Goal: Transaction & Acquisition: Purchase product/service

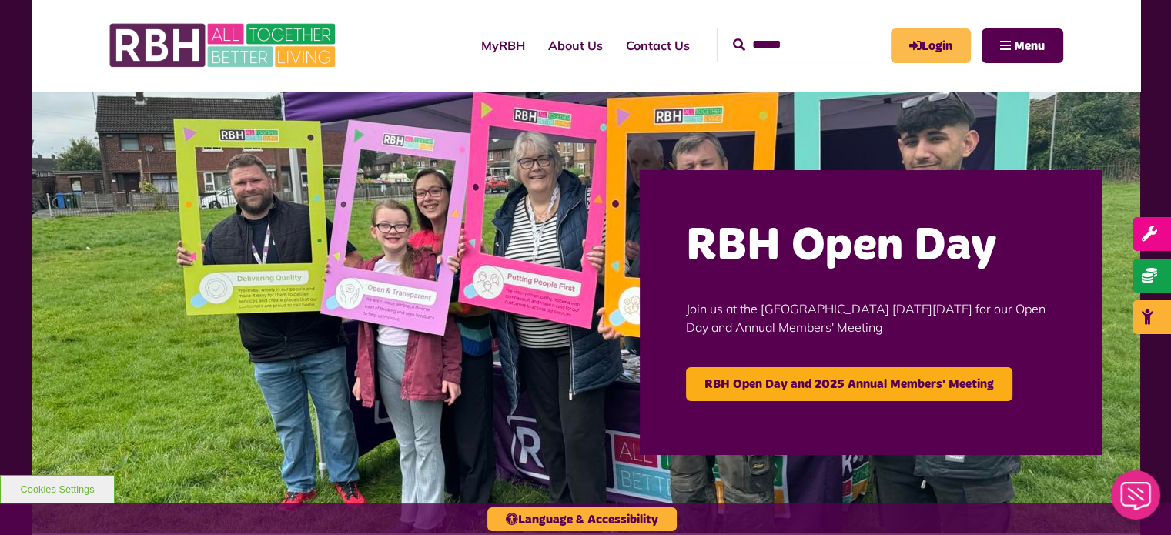
click at [927, 48] on link "Login" at bounding box center [931, 45] width 80 height 35
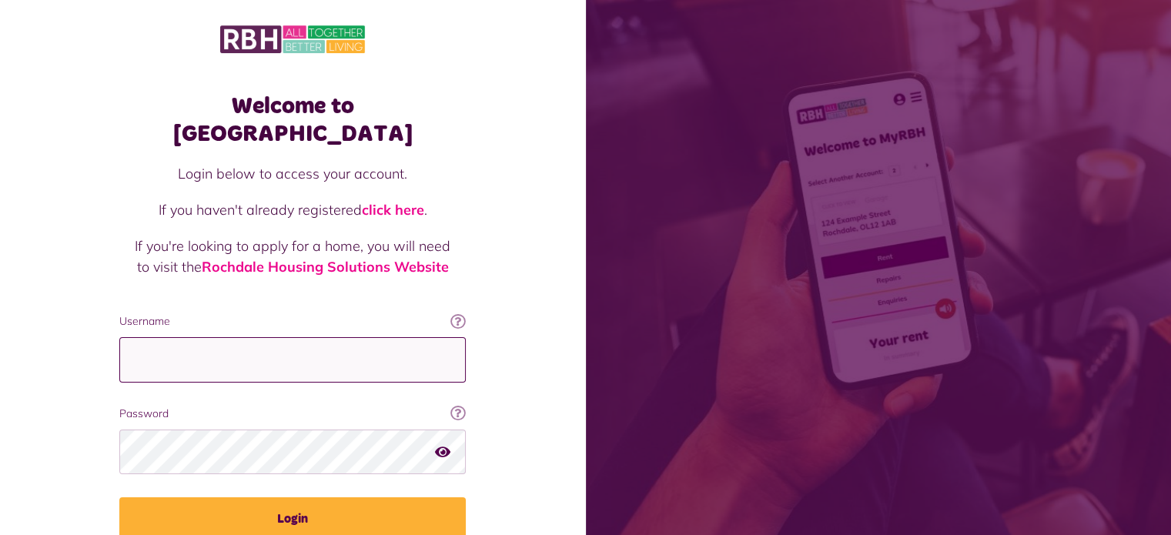
type input "**********"
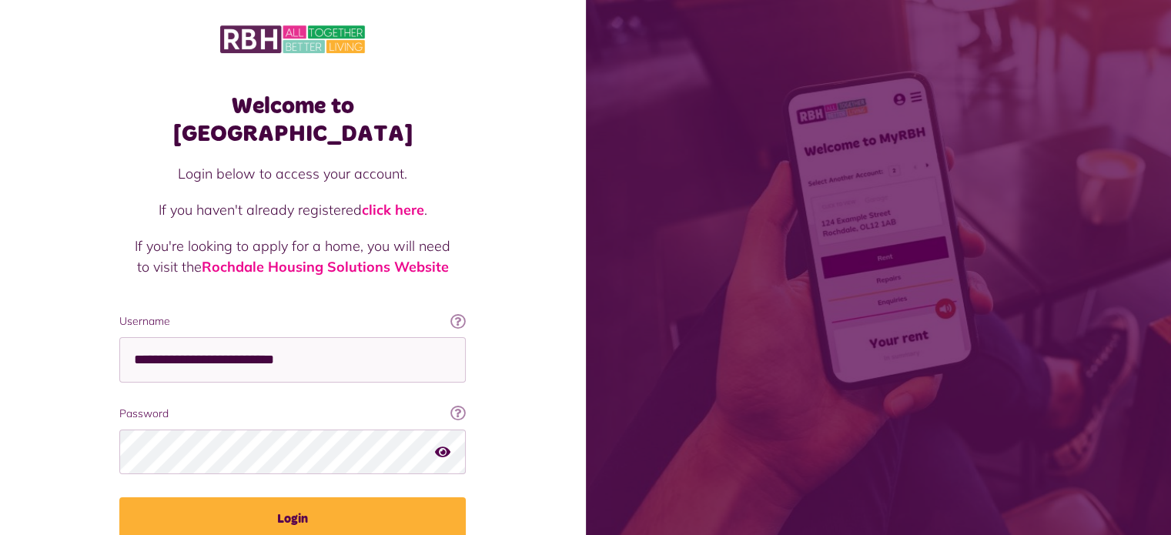
click at [443, 444] on icon "button" at bounding box center [442, 451] width 15 height 14
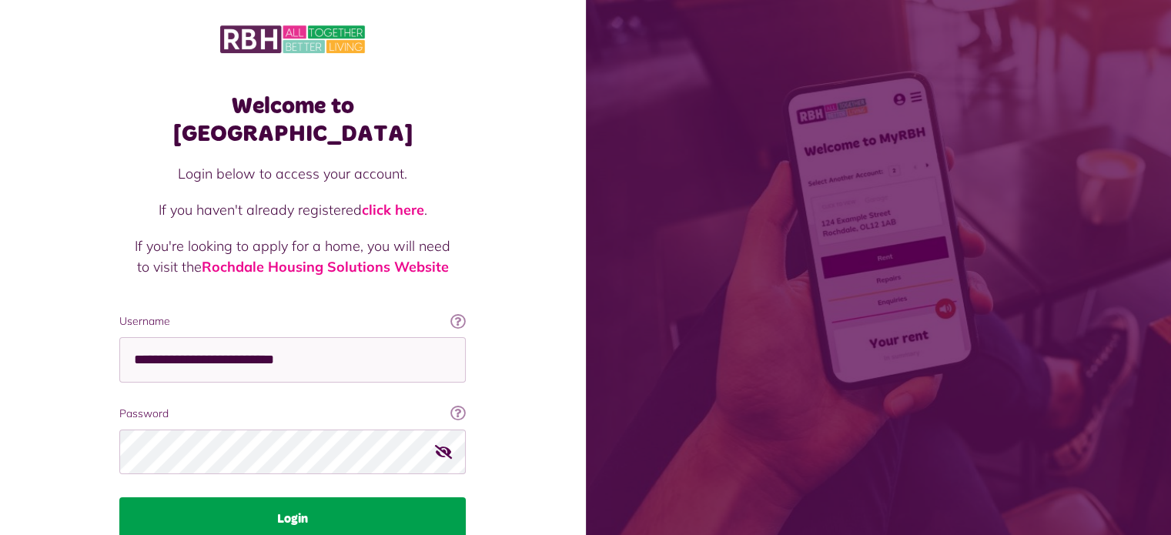
click at [296, 497] on button "Login" at bounding box center [292, 518] width 346 height 43
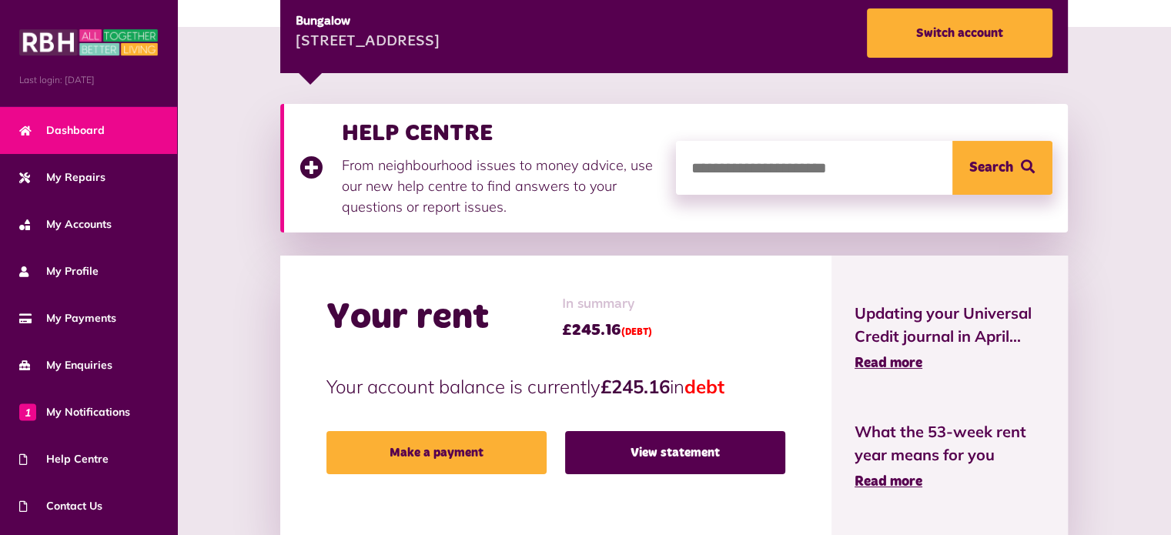
scroll to position [286, 0]
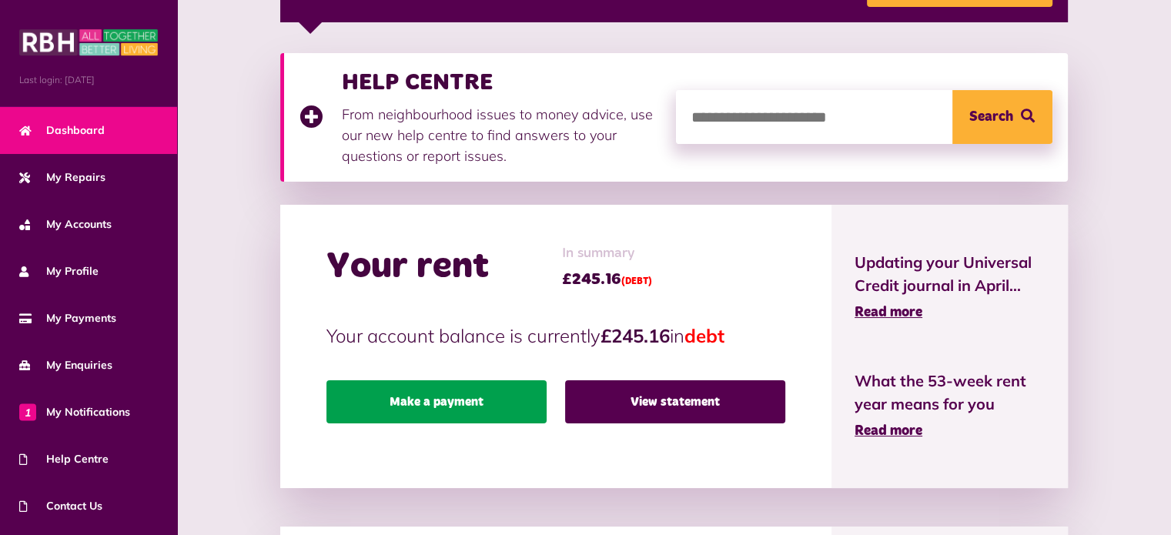
click at [441, 389] on link "Make a payment" at bounding box center [436, 401] width 220 height 43
click at [446, 402] on link "Make a payment" at bounding box center [436, 401] width 220 height 43
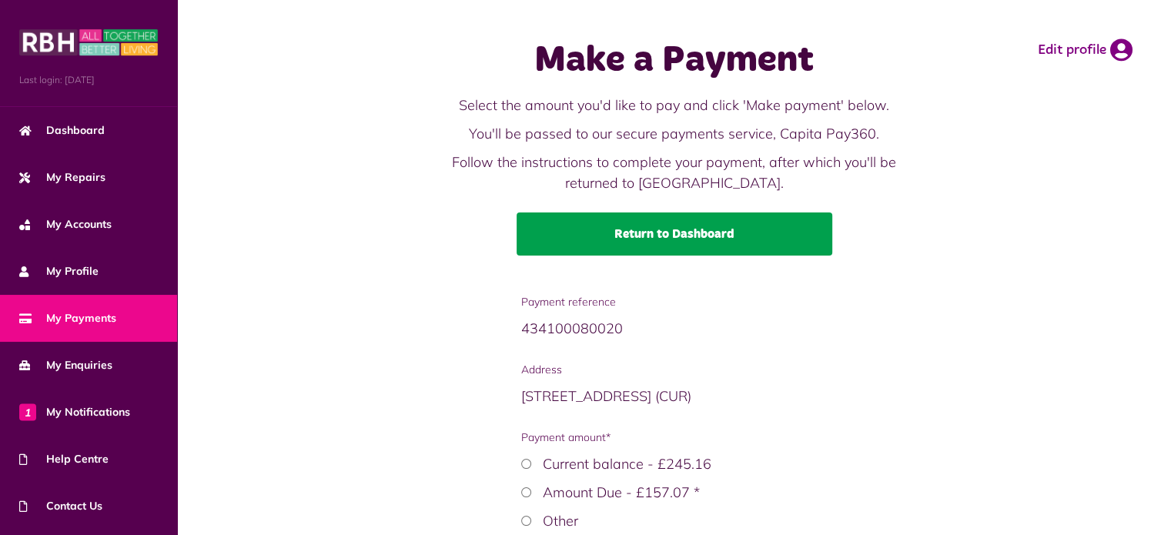
click at [632, 232] on link "Return to Dashboard" at bounding box center [675, 234] width 316 height 43
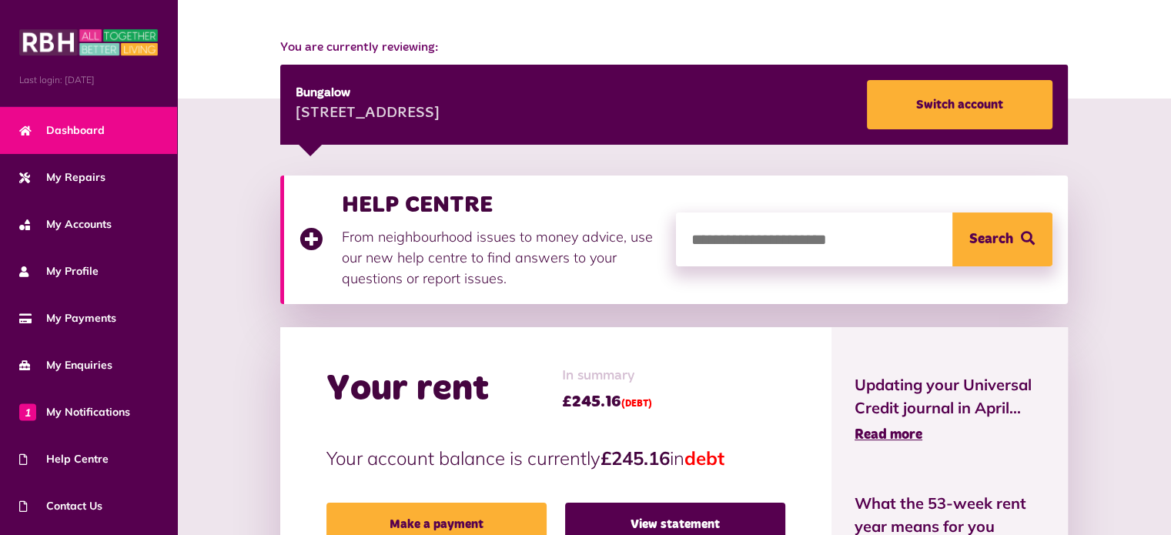
scroll to position [266, 0]
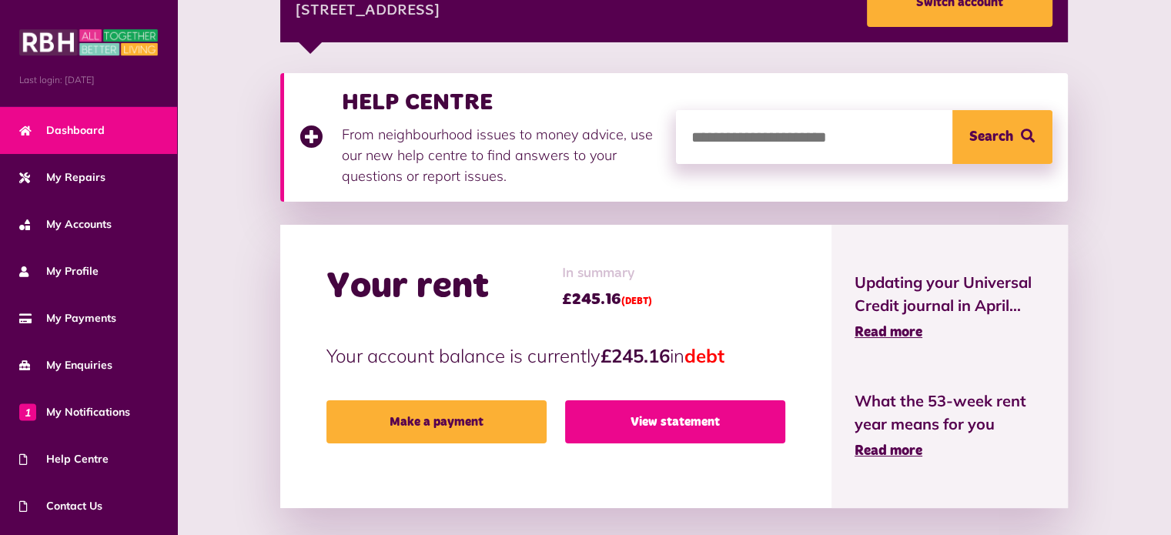
click at [665, 421] on link "View statement" at bounding box center [675, 421] width 220 height 43
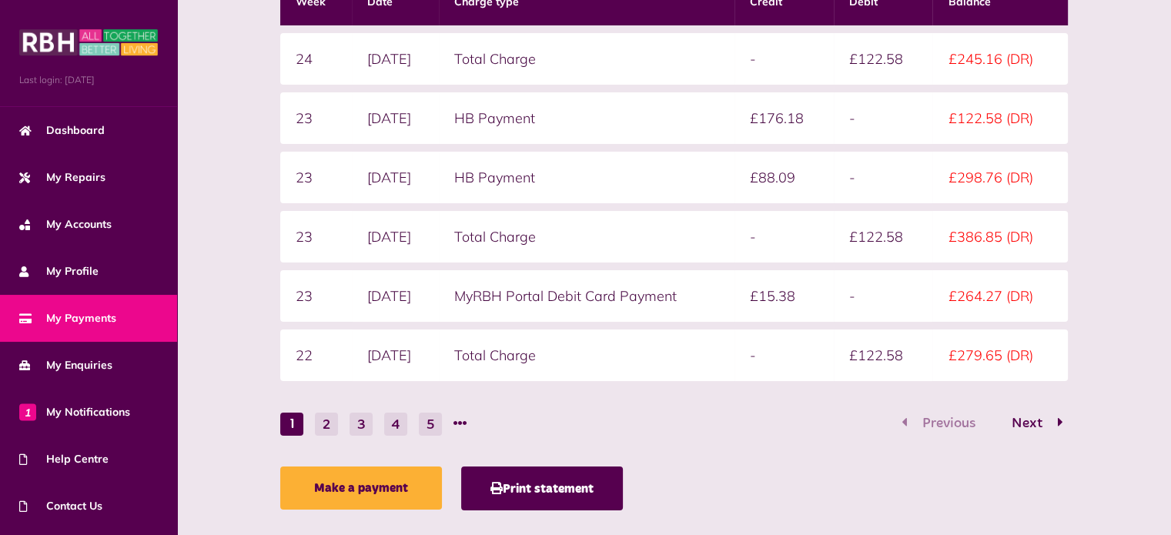
scroll to position [468, 0]
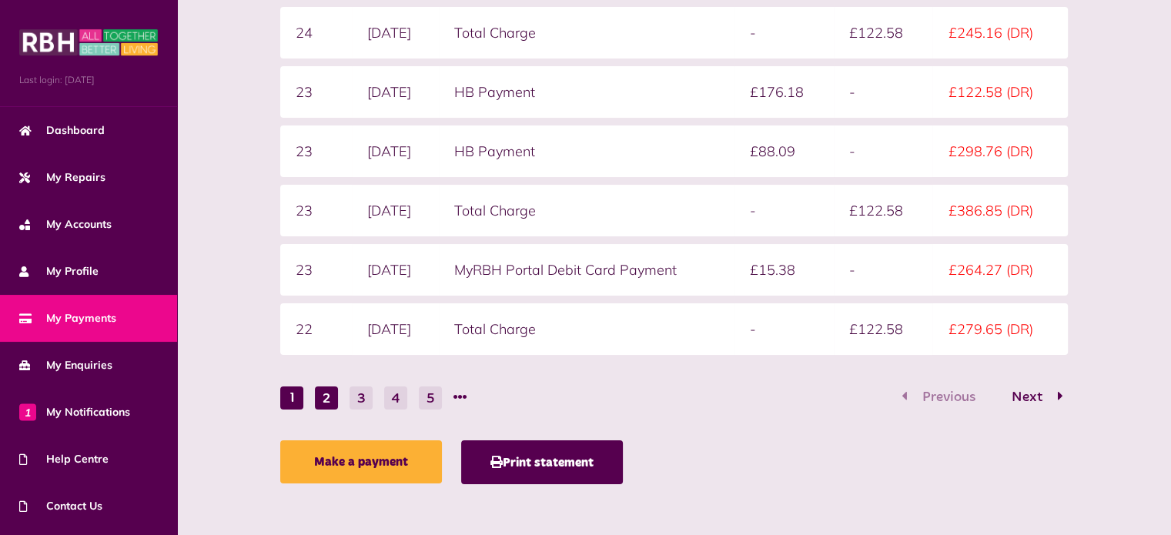
click at [326, 394] on button "2" at bounding box center [326, 398] width 23 height 23
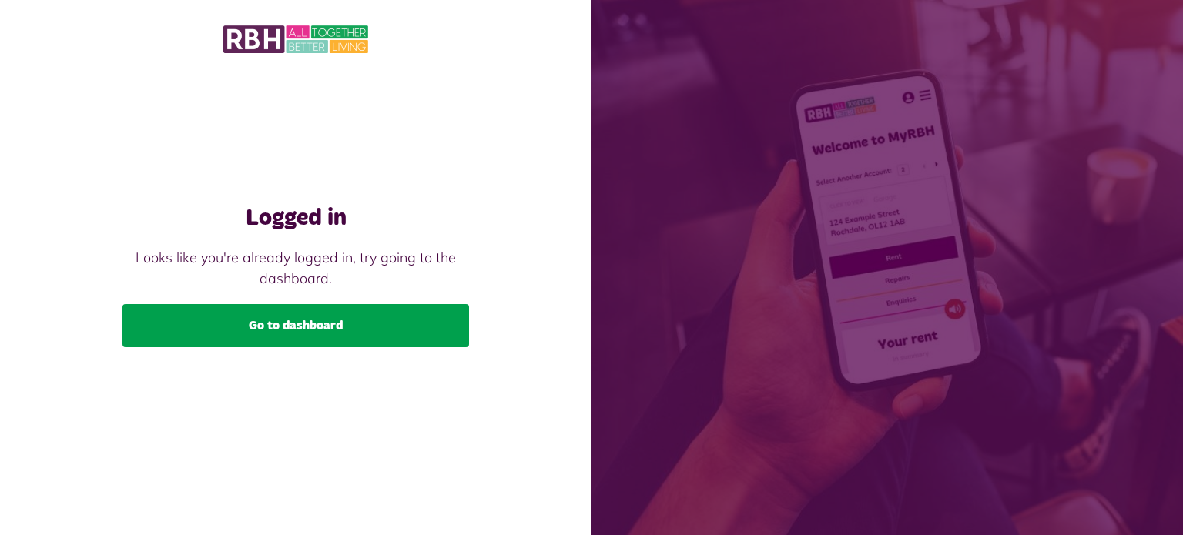
click at [368, 325] on link "Go to dashboard" at bounding box center [295, 325] width 346 height 43
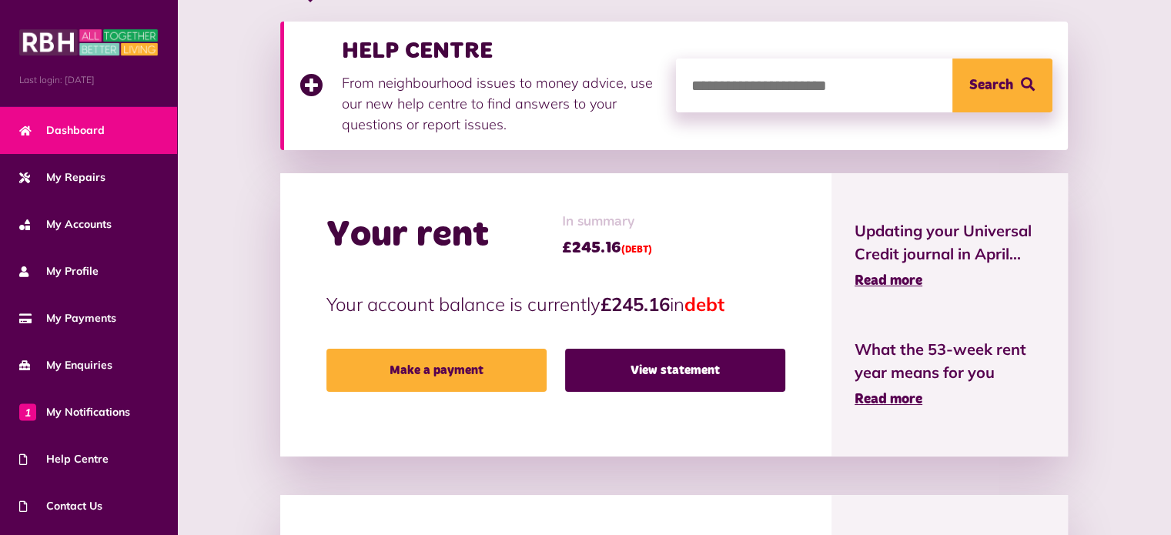
scroll to position [380, 0]
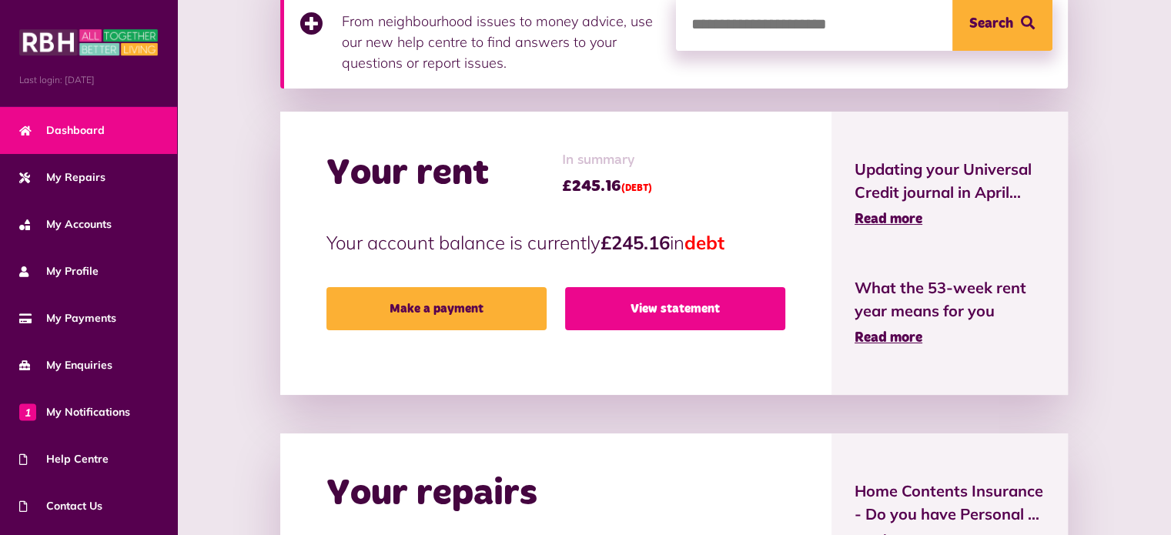
click at [654, 303] on link "View statement" at bounding box center [675, 308] width 220 height 43
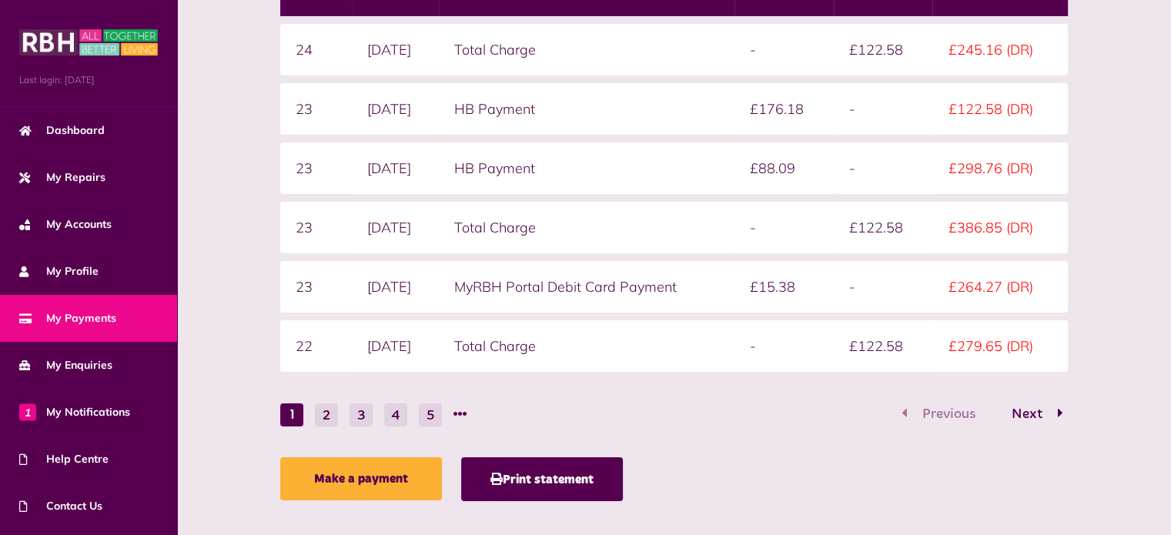
scroll to position [462, 0]
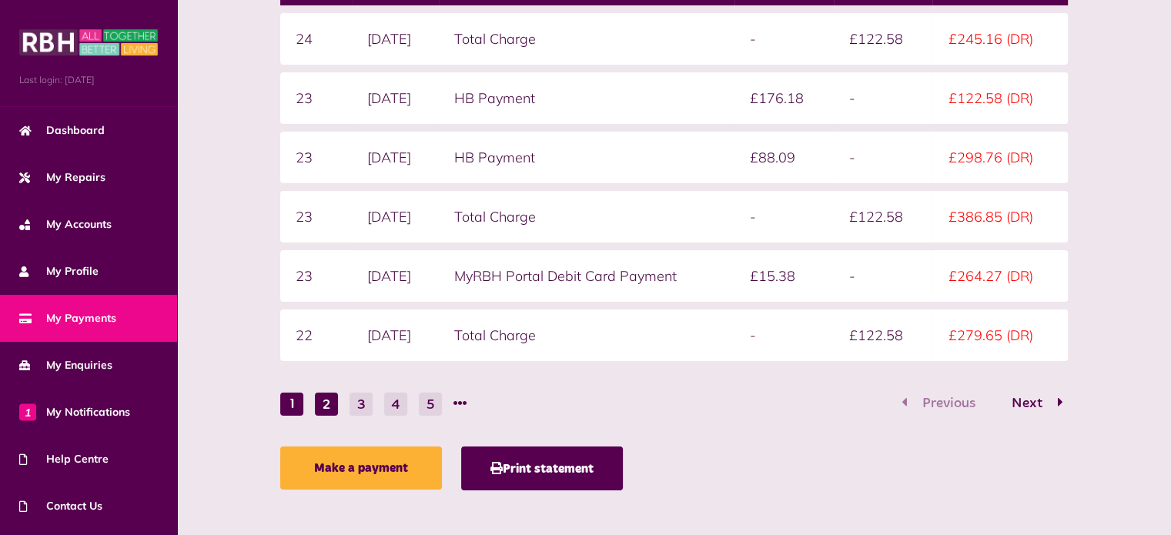
click at [325, 406] on button "2" at bounding box center [326, 404] width 23 height 23
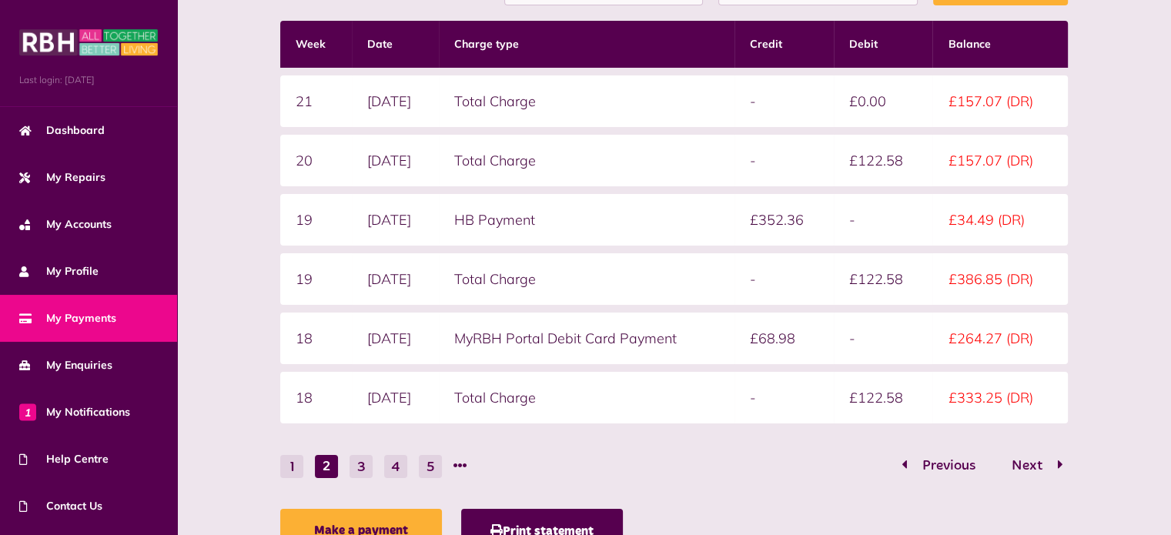
scroll to position [410, 0]
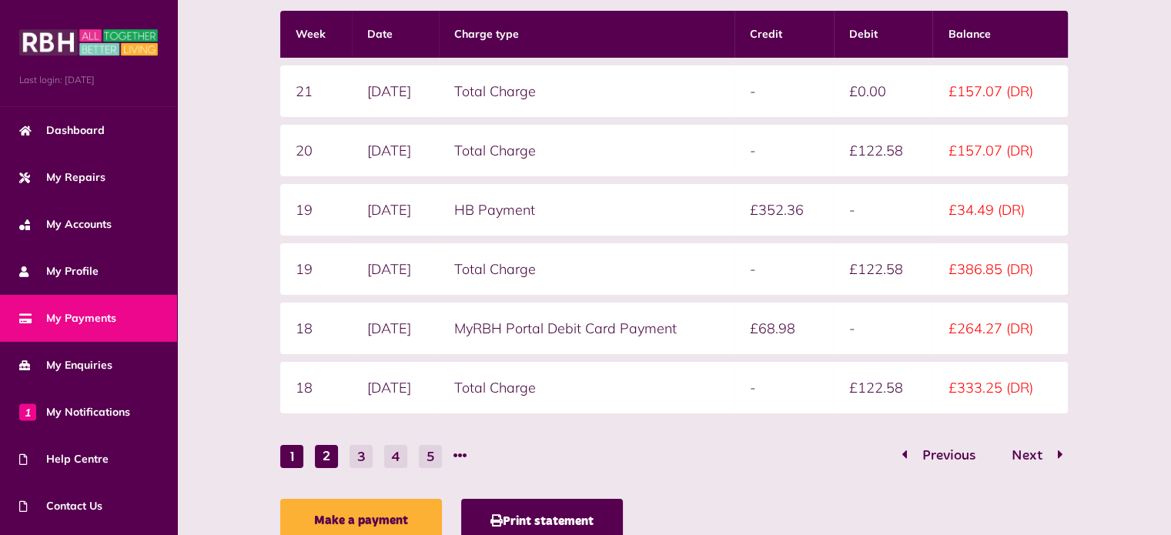
click at [293, 457] on button "1" at bounding box center [291, 456] width 23 height 23
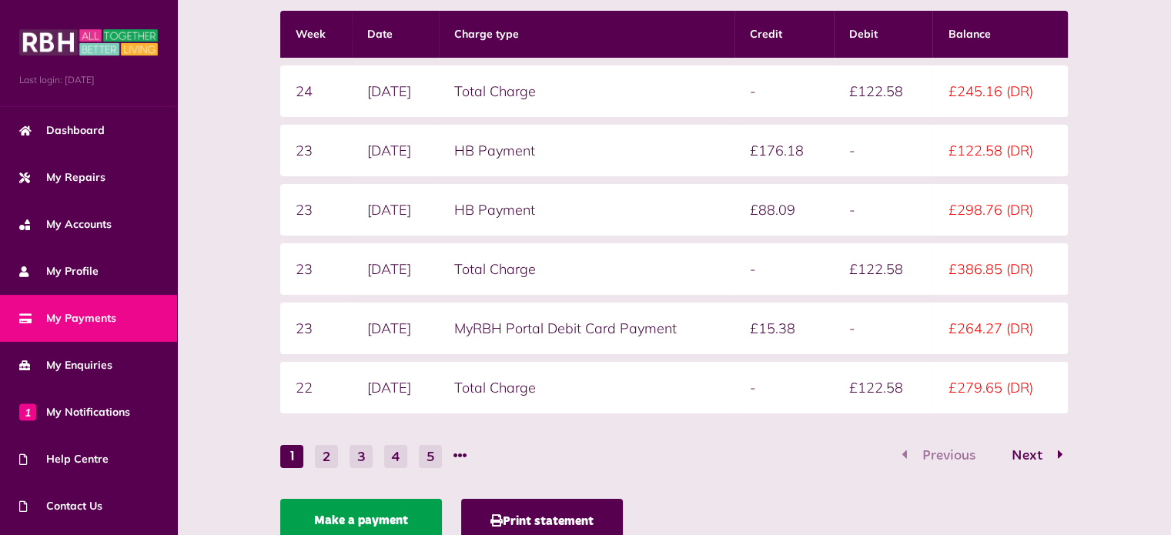
click at [352, 517] on link "Make a payment" at bounding box center [361, 520] width 162 height 43
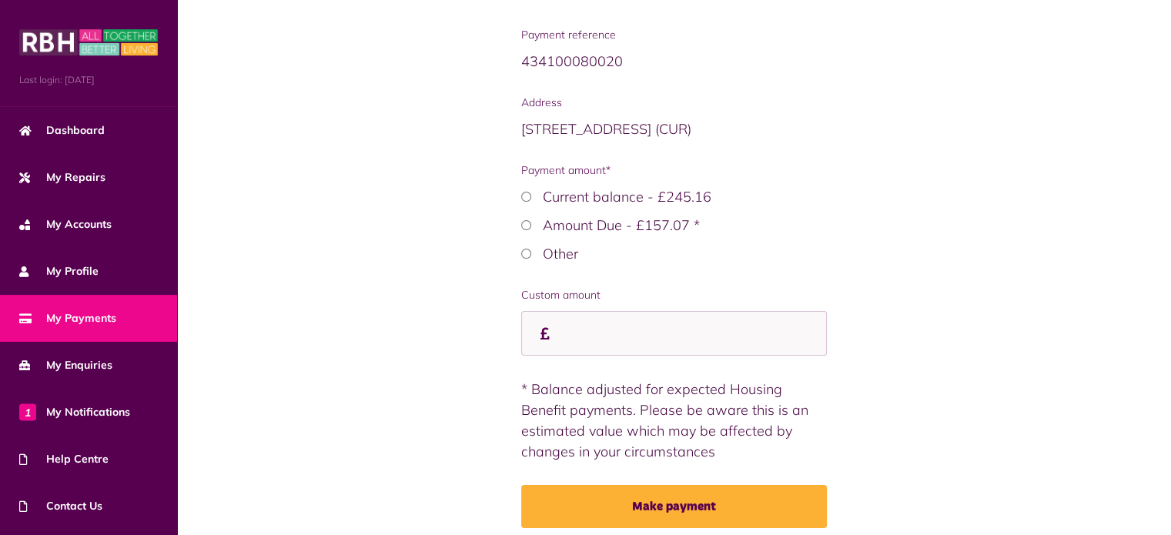
scroll to position [329, 0]
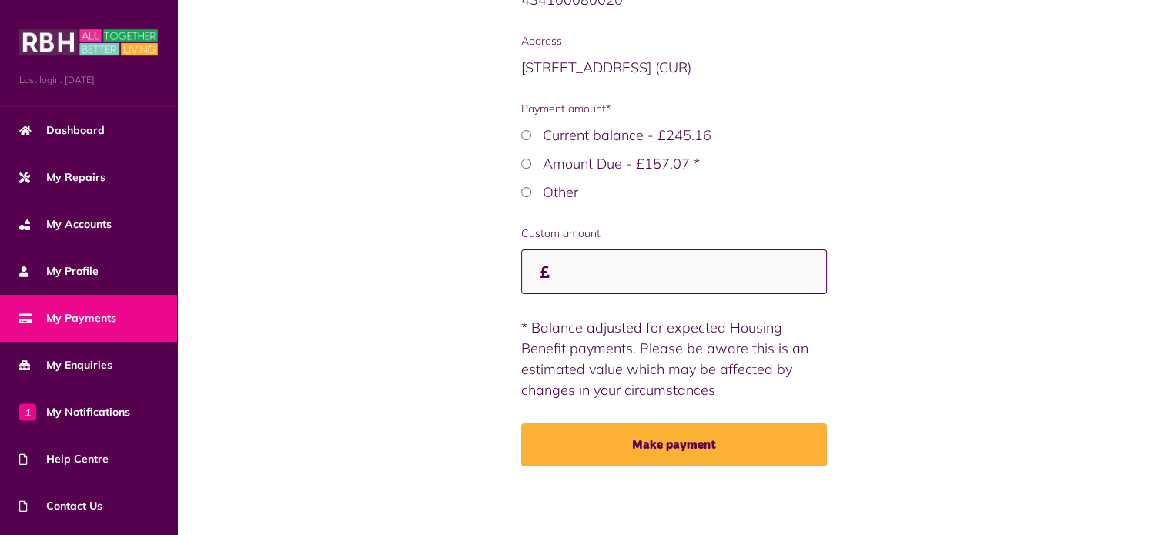
click at [582, 272] on input "Custom amount" at bounding box center [674, 271] width 306 height 45
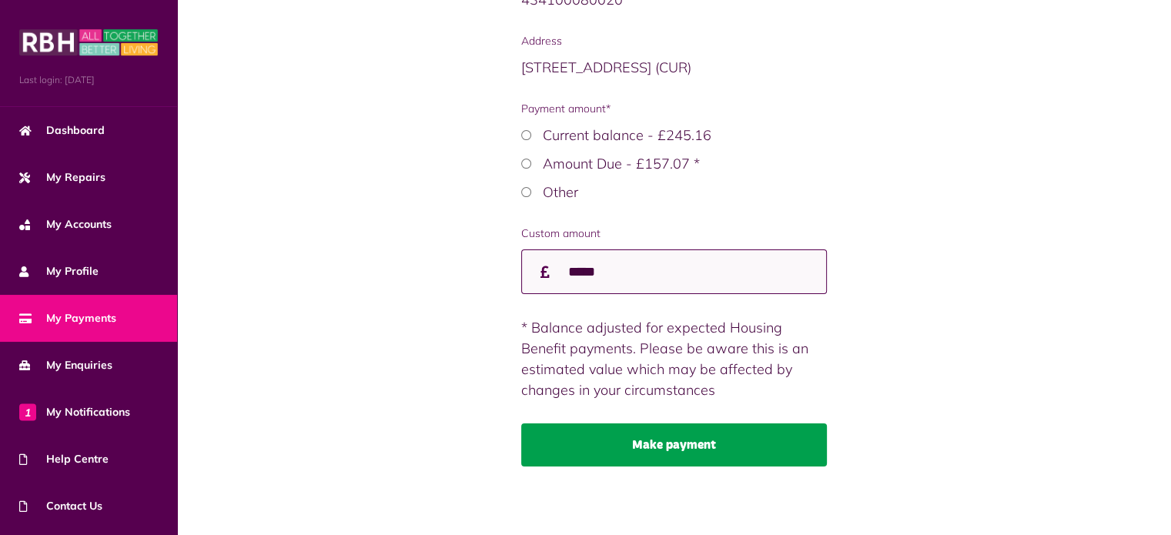
type input "*****"
click at [661, 443] on button "Make payment" at bounding box center [674, 444] width 306 height 43
